Goal: Information Seeking & Learning: Learn about a topic

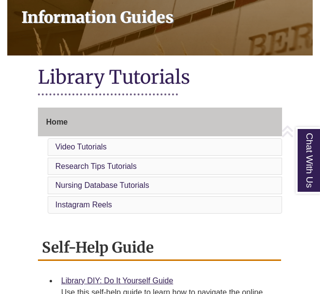
scroll to position [164, 0]
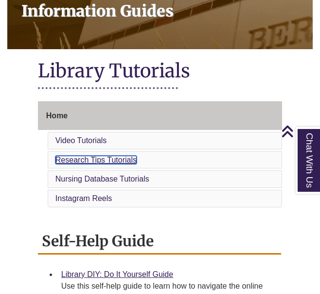
click at [125, 156] on link "Research Tips Tutorials" at bounding box center [96, 160] width 81 height 8
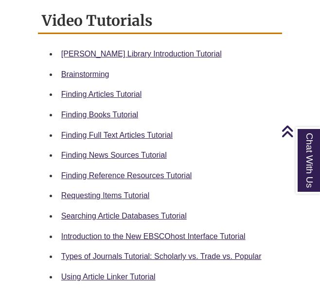
scroll to position [478, 0]
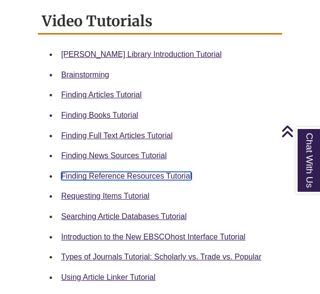
click at [159, 172] on link "Finding Reference Resources Tutorial" at bounding box center [126, 176] width 131 height 8
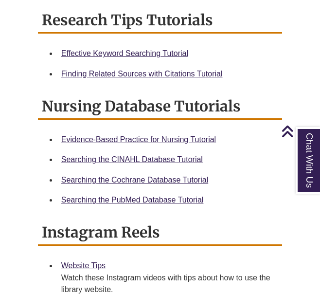
scroll to position [766, 0]
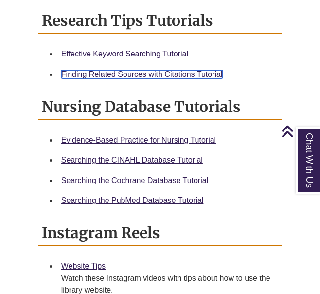
click at [188, 70] on link "Finding Related Sources with Citations Tutorial" at bounding box center [142, 74] width 162 height 8
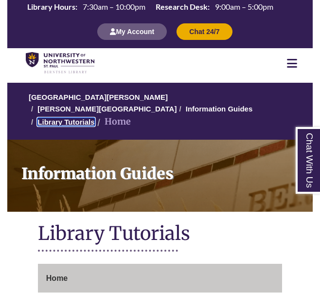
click at [78, 118] on link "Library Tutorials" at bounding box center [65, 122] width 57 height 8
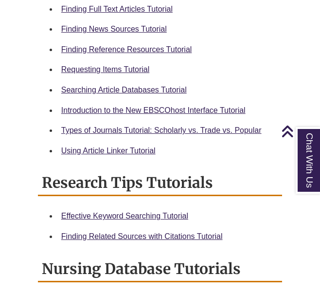
scroll to position [609, 0]
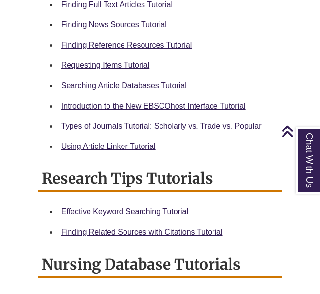
click at [250, 226] on div "Finding Related Sources with Citations Tutorial" at bounding box center [167, 232] width 213 height 13
